Goal: Task Accomplishment & Management: Manage account settings

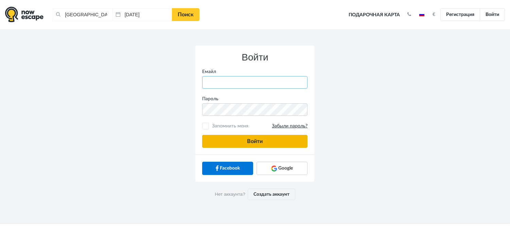
type input "[PERSON_NAME][EMAIL_ADDRESS][DOMAIN_NAME]"
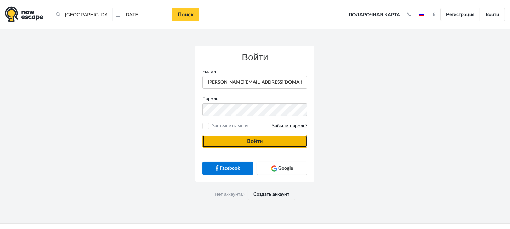
click at [246, 136] on button "Войти" at bounding box center [254, 141] width 105 height 13
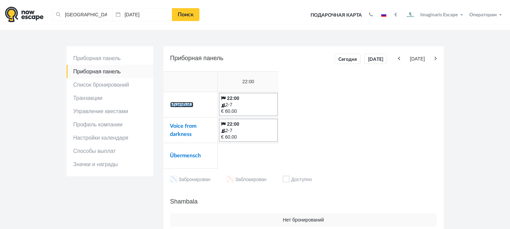
click at [185, 104] on link "Shambala" at bounding box center [181, 104] width 23 height 5
click at [178, 157] on link "Übermensch" at bounding box center [185, 155] width 31 height 5
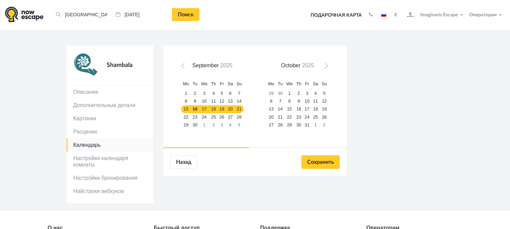
scroll to position [38, 0]
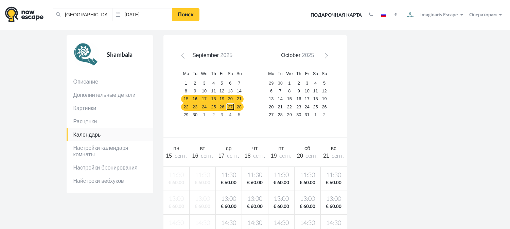
click at [229, 107] on link "27" at bounding box center [230, 107] width 9 height 8
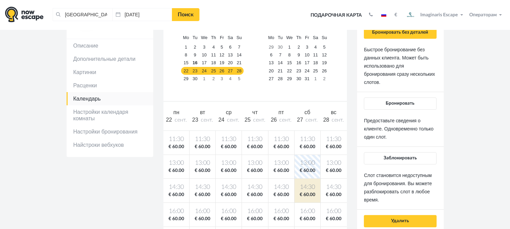
scroll to position [0, 0]
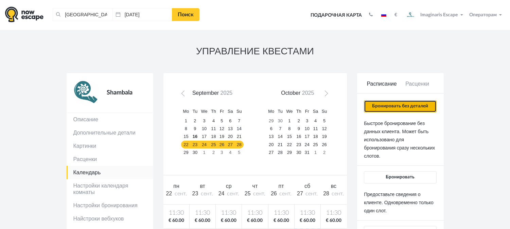
click at [406, 106] on button "Бронировать без деталей" at bounding box center [400, 106] width 72 height 12
click at [397, 109] on button "Бронировать без деталей" at bounding box center [400, 106] width 72 height 12
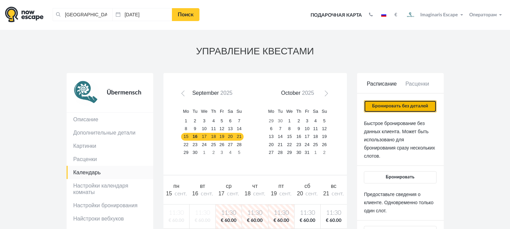
click at [386, 108] on button "Бронировать без деталей" at bounding box center [400, 106] width 72 height 12
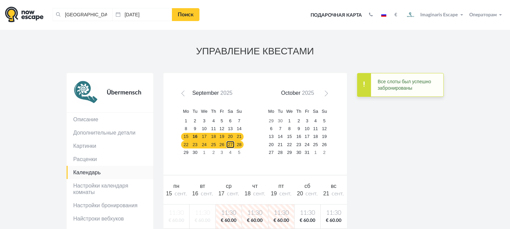
click at [233, 145] on link "27" at bounding box center [230, 145] width 9 height 8
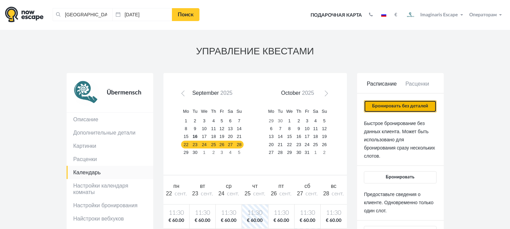
click at [397, 104] on button "Бронировать без деталей" at bounding box center [400, 106] width 72 height 12
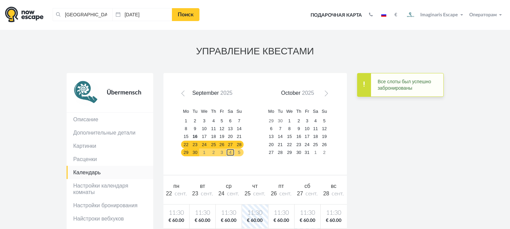
click at [229, 152] on link "4" at bounding box center [230, 153] width 9 height 8
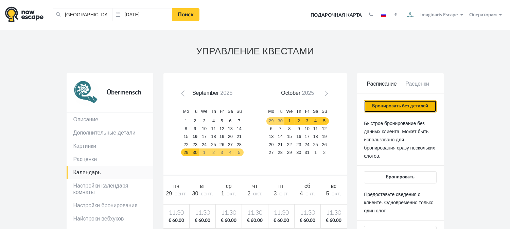
click at [388, 104] on button "Бронировать без деталей" at bounding box center [400, 106] width 72 height 12
